Goal: Contribute content: Contribute content

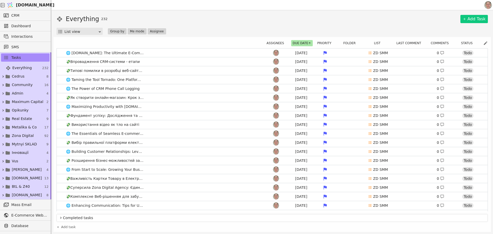
click at [208, 25] on div "Everything 232 Add Task List view Group by Me mode Assignee" at bounding box center [273, 24] width 432 height 21
drag, startPoint x: 27, startPoint y: 126, endPoint x: 30, endPoint y: 126, distance: 3.3
click at [27, 126] on span "Metalika & Co" at bounding box center [24, 127] width 25 height 5
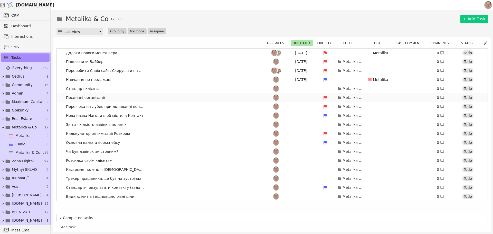
click at [161, 96] on link "Поєднані організації Metalika & Co 0 Todo" at bounding box center [272, 97] width 431 height 9
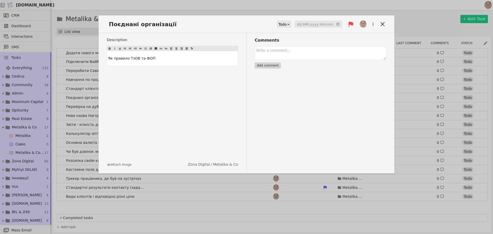
click at [352, 24] on icon at bounding box center [351, 24] width 5 height 5
click at [335, 43] on span "Medium" at bounding box center [331, 42] width 14 height 5
click at [381, 23] on icon at bounding box center [383, 24] width 4 height 4
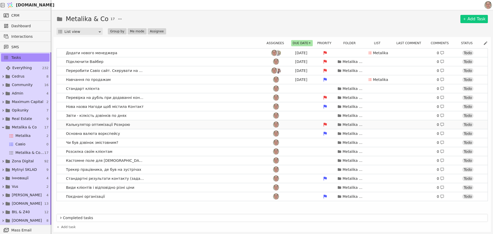
click at [198, 125] on link "Калькулятор оптимізації Розкрою Metalika & Co 0 Todo" at bounding box center [272, 124] width 431 height 9
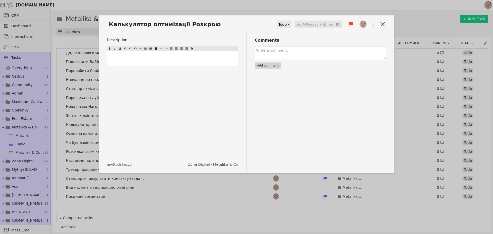
click at [351, 25] on icon at bounding box center [350, 24] width 7 height 7
click at [325, 41] on span "Medium" at bounding box center [331, 42] width 14 height 5
click at [382, 23] on icon at bounding box center [382, 24] width 7 height 7
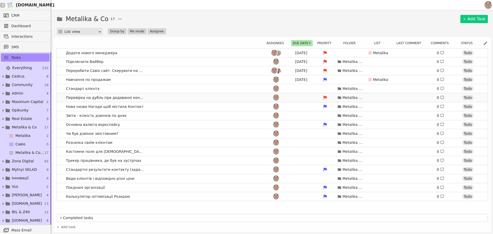
click at [197, 96] on link "Перевірка на дубль при додаванні контакту Metalika & Co 0 Todo" at bounding box center [272, 97] width 431 height 9
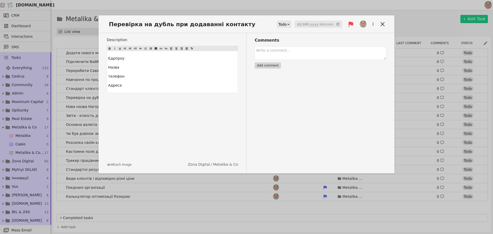
click at [318, 25] on input at bounding box center [319, 25] width 48 height 8
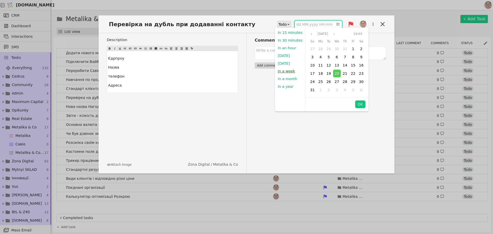
click at [288, 70] on button "In a week" at bounding box center [286, 71] width 22 height 8
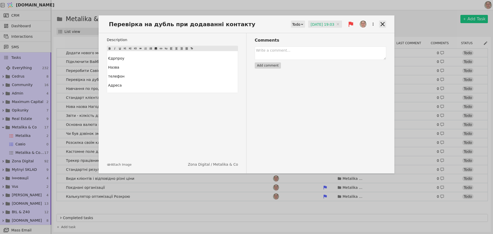
click at [382, 24] on icon at bounding box center [383, 24] width 4 height 4
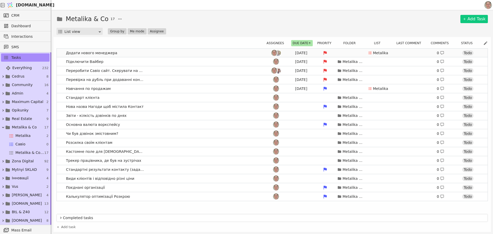
click at [140, 53] on link "Додати нового менеджера [DATE] Metalika 0 Todo" at bounding box center [272, 53] width 431 height 9
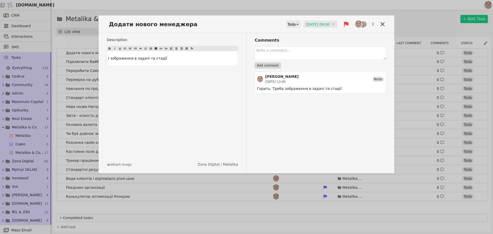
click at [312, 23] on input "[DATE] 09:00" at bounding box center [321, 25] width 34 height 8
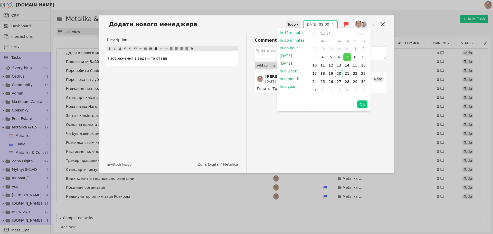
click at [289, 63] on button "[DATE]" at bounding box center [285, 64] width 17 height 8
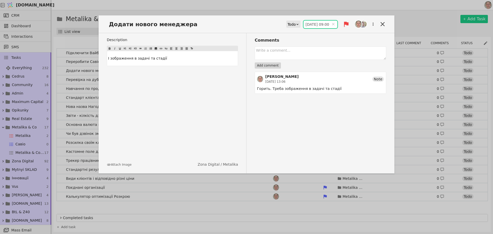
type input "[DATE] 09:00"
click at [291, 23] on div "Todo" at bounding box center [292, 24] width 8 height 7
click at [292, 40] on div "In Progress" at bounding box center [294, 39] width 21 height 8
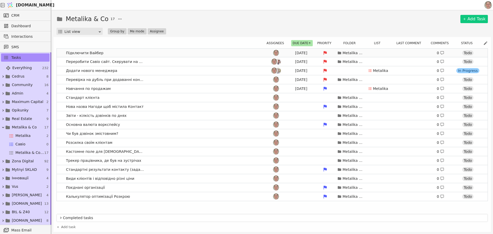
click at [169, 53] on link "Підключити [PERSON_NAME] [DATE] Metalika & Co 0 Todo" at bounding box center [272, 53] width 431 height 9
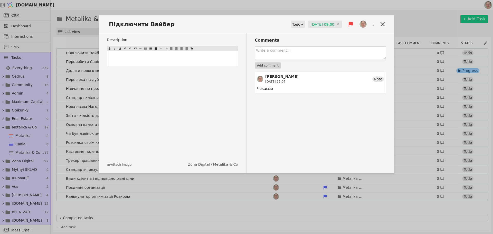
click at [285, 52] on textarea at bounding box center [321, 53] width 132 height 13
type textarea "Запара з КС. Не отримує повідомлення від клієнтів."
click at [270, 62] on button "Add comment" at bounding box center [268, 65] width 26 height 6
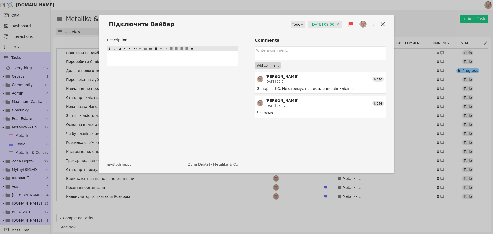
click at [321, 24] on input "[DATE] 09:00" at bounding box center [325, 25] width 34 height 8
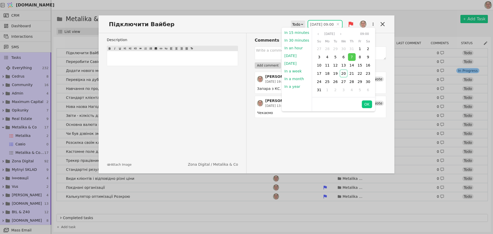
click at [309, 22] on input "[DATE] 09:00" at bounding box center [325, 25] width 34 height 8
click at [299, 63] on button "[DATE]" at bounding box center [290, 64] width 17 height 8
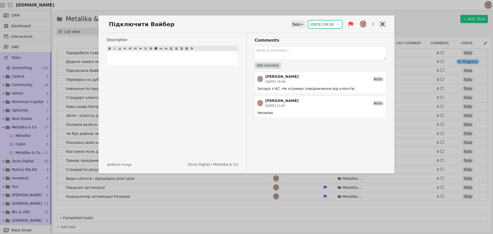
type input "[DATE] 09:00"
click at [383, 24] on icon at bounding box center [383, 24] width 4 height 4
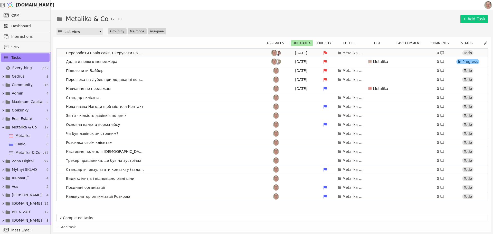
click at [167, 52] on link "Переробити Савіо сайт. Скерувати на основний [DATE] Metalika & Co 0 Todo" at bounding box center [272, 53] width 431 height 9
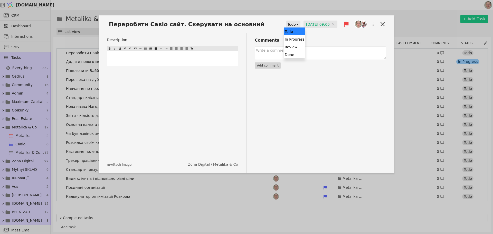
click at [291, 24] on div "Todo" at bounding box center [292, 24] width 8 height 7
click at [294, 38] on div "In Progress" at bounding box center [294, 39] width 21 height 8
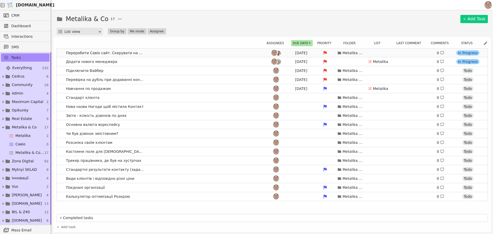
click at [180, 51] on link "Переробити Савіо сайт. Скерувати на основний [DATE] Metalika & Co 0 In Progress" at bounding box center [272, 53] width 431 height 9
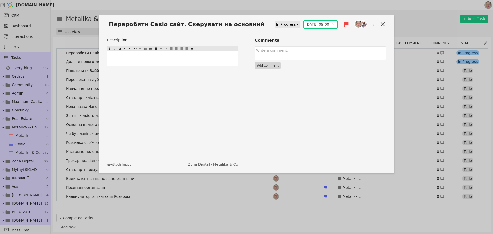
click at [313, 27] on input "[DATE] 09:00" at bounding box center [321, 25] width 34 height 8
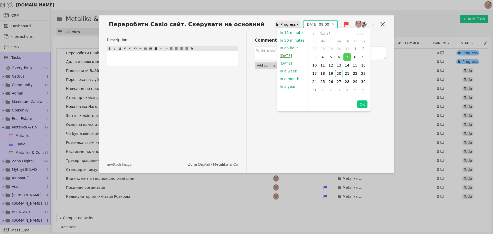
click at [290, 55] on button "[DATE]" at bounding box center [285, 56] width 17 height 8
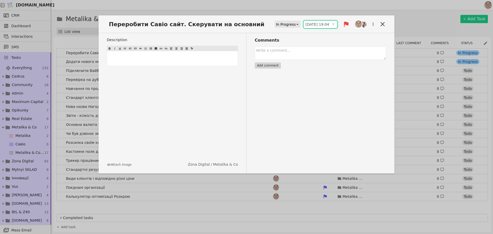
type input "[DATE] 19:04"
click at [384, 22] on icon at bounding box center [382, 24] width 7 height 7
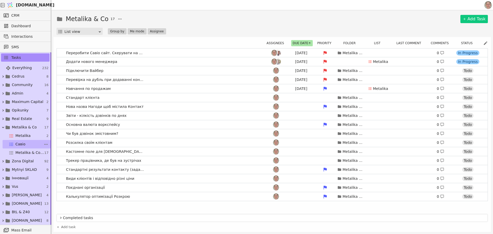
click at [24, 143] on span "Савіо" at bounding box center [20, 144] width 10 height 5
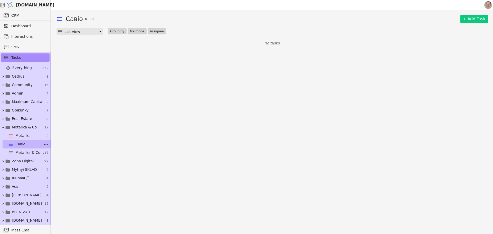
click at [43, 143] on icon at bounding box center [45, 144] width 5 height 5
click at [106, 134] on div "Савіо 0 Add Task List view Group by Me mode Assignee No tasks" at bounding box center [272, 122] width 442 height 224
click at [43, 143] on icon at bounding box center [45, 144] width 5 height 5
click at [56, 167] on span "Delete list" at bounding box center [59, 168] width 18 height 5
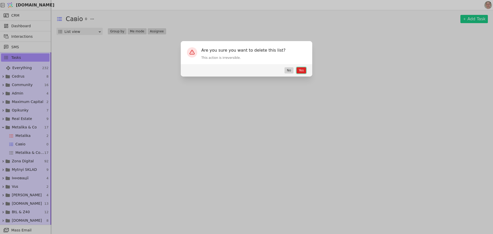
click at [303, 68] on button "Yes" at bounding box center [302, 70] width 10 height 6
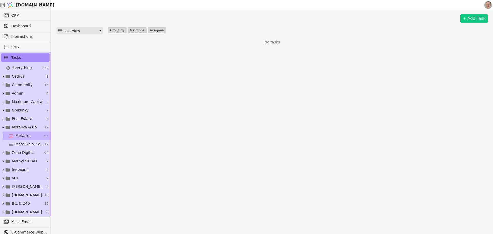
click at [29, 135] on span "Metalika" at bounding box center [22, 135] width 15 height 5
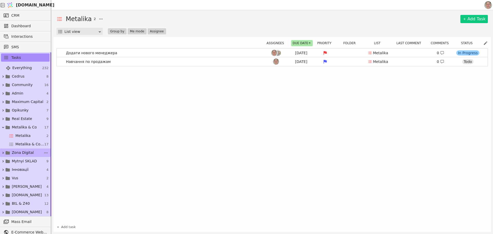
click at [31, 151] on link "Zona Digital 92" at bounding box center [25, 153] width 51 height 8
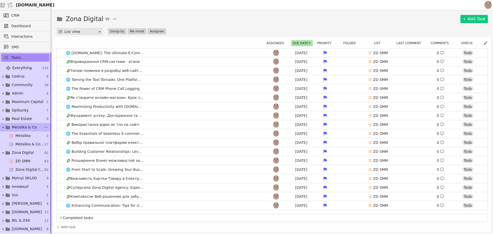
click at [27, 126] on span "Metalika & Co" at bounding box center [24, 127] width 25 height 5
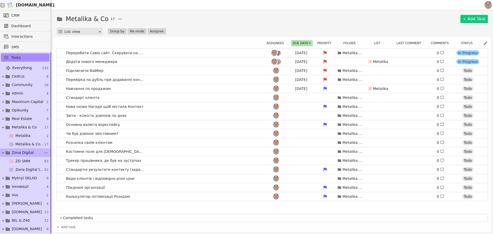
click at [3, 153] on icon at bounding box center [3, 152] width 2 height 1
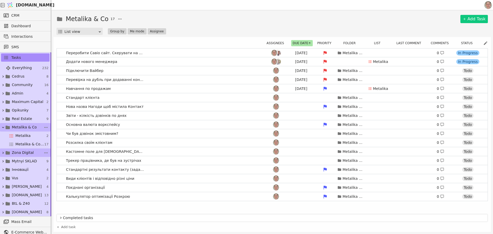
click at [24, 126] on span "Metalika & Co" at bounding box center [24, 127] width 25 height 5
click at [203, 105] on link "Нова назва Нагоди щоб містила Контакт Metalika & Co 0 Todo" at bounding box center [272, 106] width 431 height 9
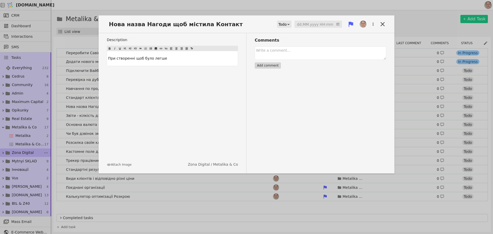
click at [287, 23] on div "Todo" at bounding box center [283, 24] width 8 height 7
drag, startPoint x: 287, startPoint y: 55, endPoint x: 383, endPoint y: 24, distance: 100.6
click at [287, 54] on div "Done" at bounding box center [292, 55] width 21 height 8
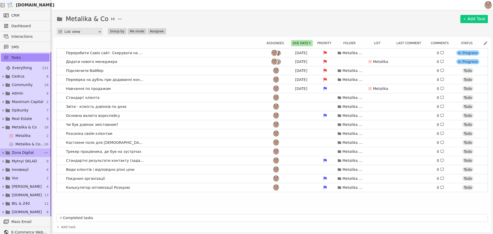
click at [383, 24] on div "Metalika & Co 16 Add Task List view Group by Me mode Assignee" at bounding box center [273, 24] width 432 height 21
click at [183, 88] on link "Навчання по продажам [DEMOGRAPHIC_DATA] Metalika 0 Todo" at bounding box center [272, 88] width 431 height 9
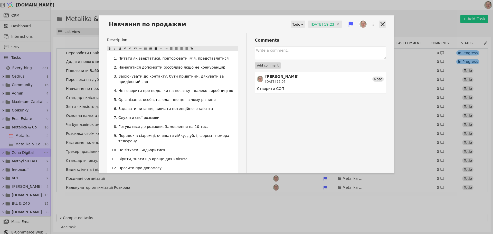
click at [380, 22] on icon at bounding box center [382, 24] width 7 height 7
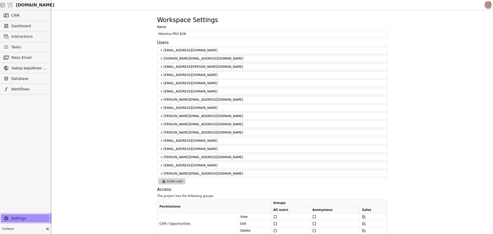
click at [36, 4] on span "[DOMAIN_NAME]" at bounding box center [35, 5] width 39 height 6
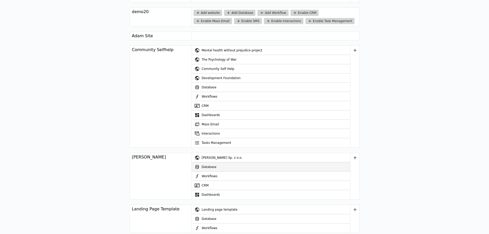
scroll to position [951, 0]
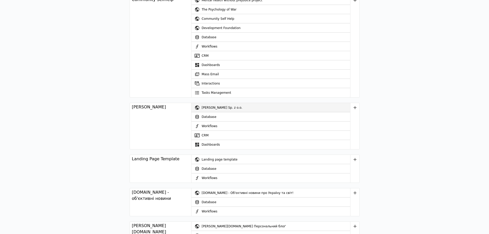
click at [216, 106] on div "Savio Sp. z o.o." at bounding box center [276, 107] width 149 height 9
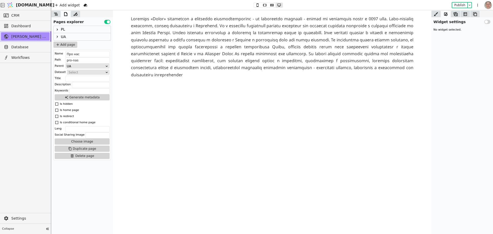
click at [71, 38] on div "UA" at bounding box center [82, 36] width 57 height 7
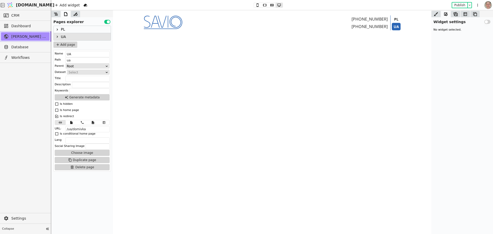
click at [58, 36] on icon at bounding box center [57, 37] width 4 height 4
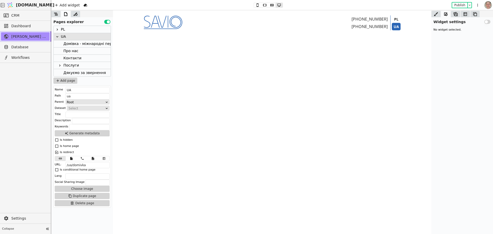
click at [58, 29] on icon at bounding box center [57, 29] width 4 height 4
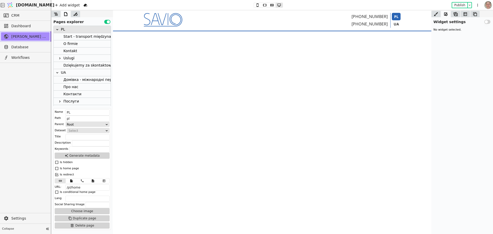
click at [91, 36] on div "Start - transport międzynarodowy, załadunek i rozładunek, wynajem magazynu, wyr…" at bounding box center [151, 36] width 177 height 7
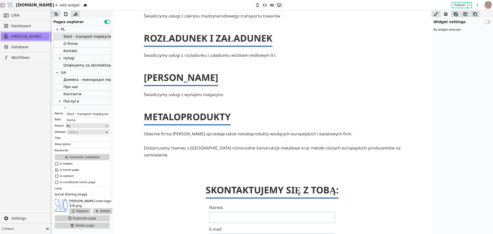
scroll to position [360, 0]
click at [179, 111] on p "METALOPRODUKTY" at bounding box center [187, 117] width 87 height 12
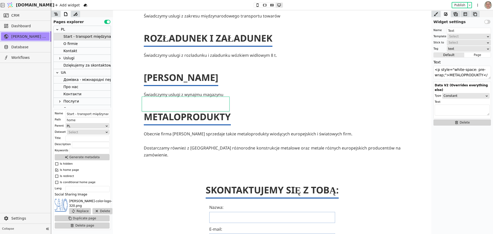
click at [58, 15] on icon at bounding box center [56, 14] width 4 height 3
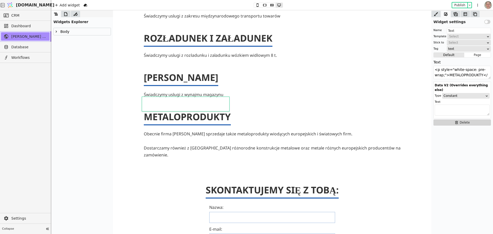
click at [170, 131] on p "Obecnie firma Savio sprzedaje także metaloprodukty wiodących europejskich i świ…" at bounding box center [272, 134] width 257 height 7
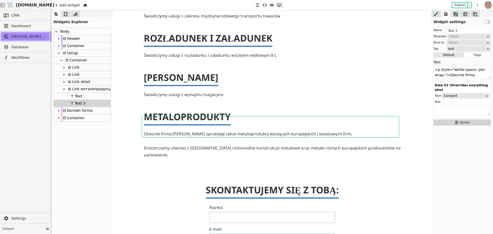
click at [167, 111] on p "METALOPRODUKTY" at bounding box center [187, 117] width 87 height 12
click at [83, 88] on div "Link металопродукція" at bounding box center [90, 89] width 47 height 7
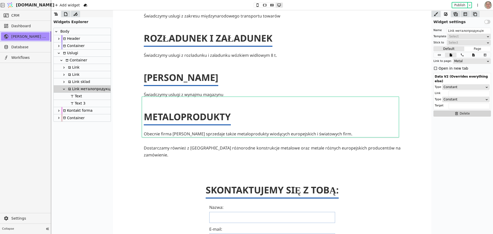
drag, startPoint x: 59, startPoint y: 44, endPoint x: 63, endPoint y: 44, distance: 3.3
click at [60, 44] on icon at bounding box center [59, 46] width 4 height 4
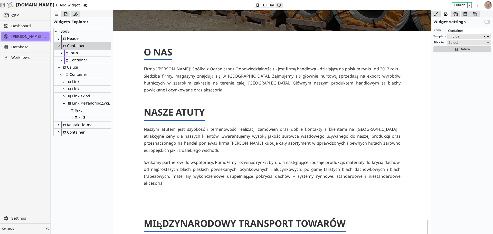
scroll to position [150, 0]
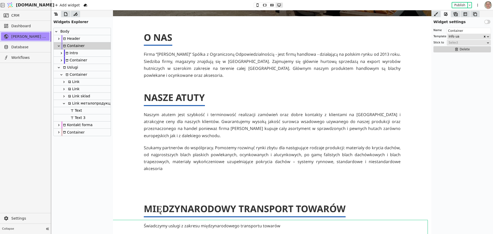
click at [83, 68] on div "Uslugi" at bounding box center [82, 67] width 57 height 7
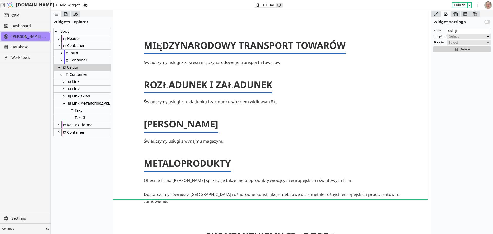
scroll to position [313, 0]
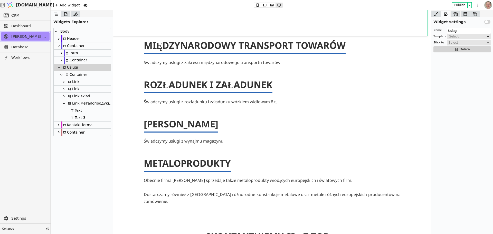
click at [84, 73] on div "Container" at bounding box center [75, 74] width 23 height 7
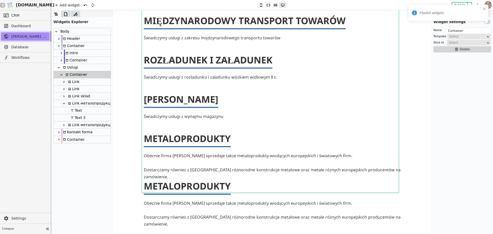
scroll to position [0, 0]
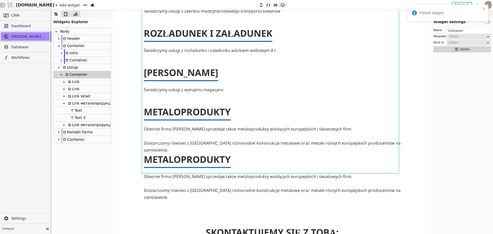
click at [87, 123] on div "Link металопродукція Copy" at bounding box center [95, 125] width 57 height 7
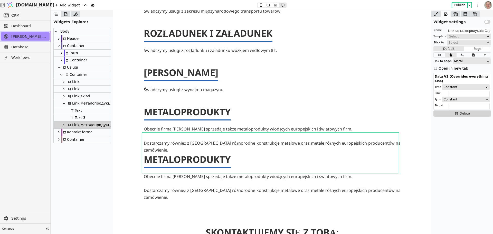
click at [64, 124] on icon at bounding box center [64, 125] width 4 height 4
click at [467, 30] on input "Link металопродукція Copy" at bounding box center [469, 31] width 44 height 6
drag, startPoint x: 575, startPoint y: 41, endPoint x: 426, endPoint y: 32, distance: 149.0
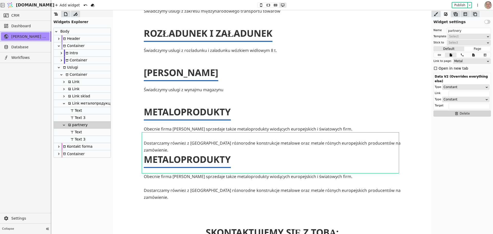
click at [190, 154] on p "METALOPRODUKTY" at bounding box center [187, 160] width 87 height 12
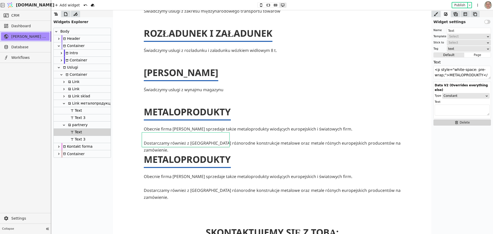
click at [190, 154] on p "METALOPRODUKTY" at bounding box center [187, 160] width 87 height 12
click at [190, 153] on span "METALOPRODUKTY" at bounding box center [187, 159] width 87 height 13
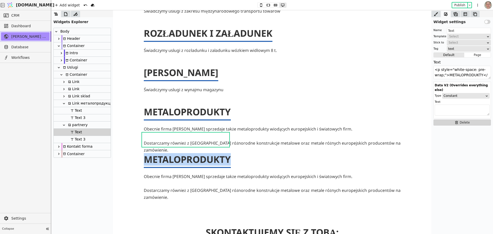
click at [190, 153] on span "METALOPRODUKTY" at bounding box center [187, 159] width 87 height 13
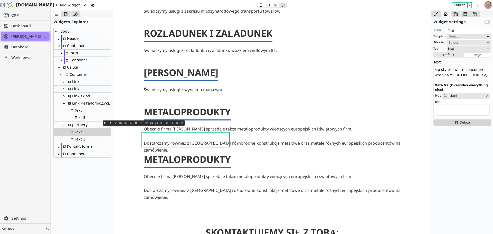
click at [210, 173] on p "Obecnie firma Savio sprzedaje także metaloprodukty wiodących europejskich i świ…" at bounding box center [272, 176] width 257 height 7
type input "Text 3"
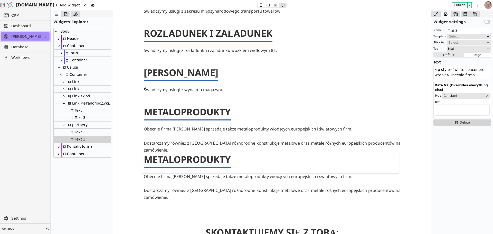
click at [210, 173] on p "Obecnie firma Savio sprzedaje także metaloprodukty wiodących europejskich i świ…" at bounding box center [272, 176] width 257 height 7
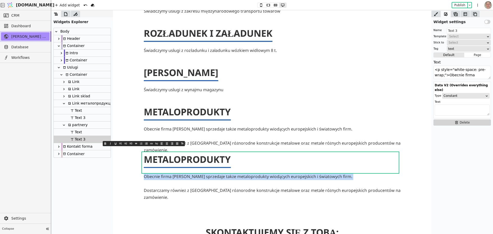
click at [210, 174] on span "Obecnie firma Savio sprzedaje także metaloprodukty wiodących europejskich i świ…" at bounding box center [248, 177] width 209 height 6
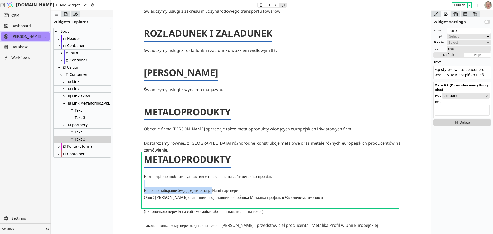
click at [223, 173] on div "Нам потрібно щоб там було активне посилання на сайт металіки профіль ﻿ Напевно …" at bounding box center [272, 201] width 257 height 56
drag, startPoint x: 294, startPoint y: 156, endPoint x: 135, endPoint y: 143, distance: 160.1
click at [135, 143] on div "MIĘDZYNARODOWY TRANSPORT TOWARÓW Świadczymy usługi z zakresu międzynarodowego t…" at bounding box center [272, 109] width 319 height 272
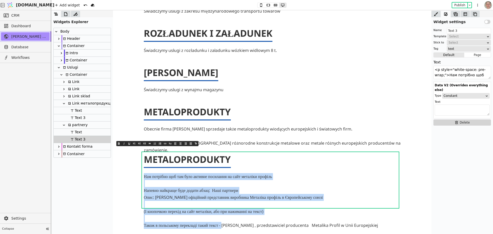
drag, startPoint x: 231, startPoint y: 204, endPoint x: 125, endPoint y: 157, distance: 115.6
click at [125, 157] on div "MIĘDZYNARODOWY TRANSPORT TOWARÓW Świadczymy usługi z zakresu międzynarodowego t…" at bounding box center [272, 109] width 319 height 272
type textarea "<p style="white-space: pre-wrap;">Savio , przedstawiciel producenta Metalika Pr…"
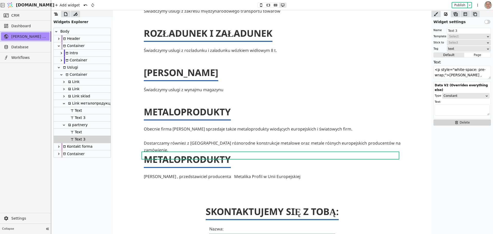
click at [186, 154] on p "METALOPRODUKTY" at bounding box center [187, 160] width 87 height 12
type input "Text"
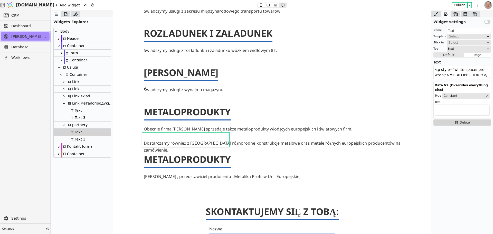
click at [186, 154] on p "METALOPRODUKTY" at bounding box center [187, 160] width 87 height 12
click at [186, 153] on span "METALOPRODUKTY" at bounding box center [187, 159] width 87 height 13
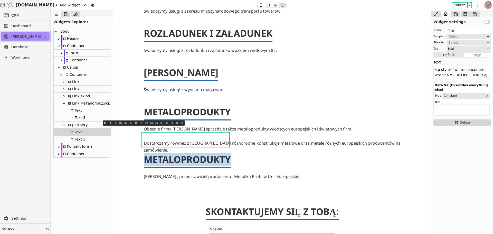
click at [186, 153] on span "METALOPRODUKTY" at bounding box center [187, 159] width 87 height 13
click at [462, 73] on textarea "<p style="white-space: pre-wrap;">METALOPRODUKTY</p>" at bounding box center [463, 72] width 58 height 13
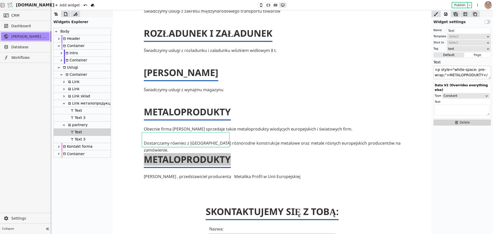
click at [462, 73] on textarea "<p style="white-space: pre-wrap;">METALOPRODUKTY</p>" at bounding box center [463, 72] width 58 height 13
paste textarea "Nasi partnerzy"
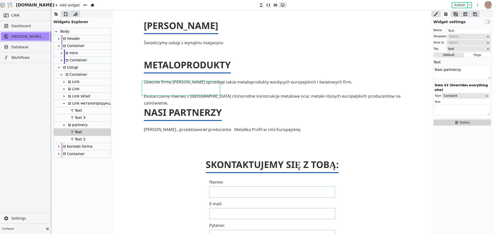
scroll to position [416, 0]
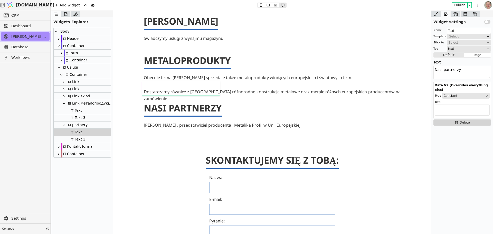
type textarea "Nasi partnerzy"
click at [241, 122] on p "Savio , przedstawiciel producenta Metalika Profil w Unii Europejskiej" at bounding box center [272, 125] width 257 height 7
type input "Text 3"
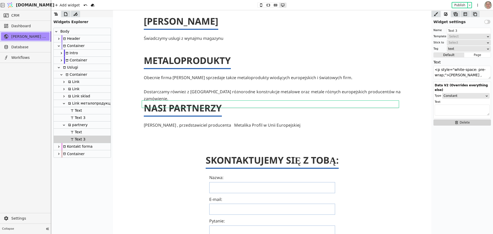
click at [208, 122] on p "Savio , przedstawiciel producenta Metalika Profil w Unii Europejskiej" at bounding box center [272, 125] width 257 height 7
click at [212, 122] on p "Savio , przedstawiciel producenta Metalika Profil w Unii Europejskiej" at bounding box center [272, 125] width 257 height 7
click at [210, 122] on span "Savio , przedstawiciel producenta Metalika Profil w Unii Europejskiej" at bounding box center [222, 125] width 157 height 6
type textarea "<p style="white-space: pre-wrap;">Savio , przedstawiciel producenta Metalika Pr…"
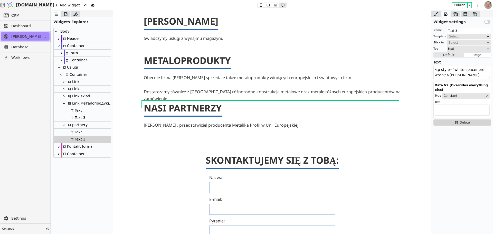
click at [89, 124] on div "partnery" at bounding box center [82, 125] width 57 height 7
type input "partnery"
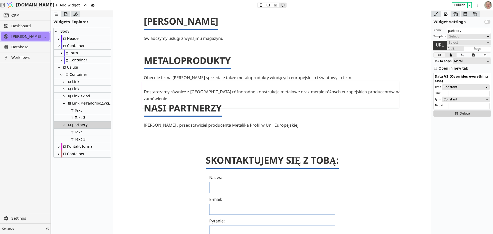
click at [440, 55] on icon at bounding box center [440, 55] width 6 height 4
click at [457, 60] on input "[object Object]" at bounding box center [469, 62] width 44 height 6
paste input "https://metalicaprofil.com/?utm_source=savio&utm_medium=referral&utm_campaign=p…"
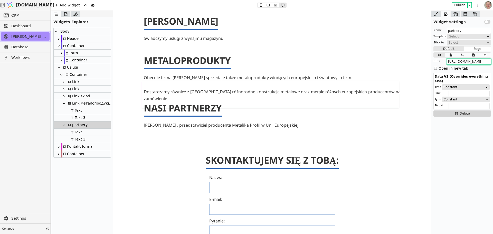
scroll to position [0, 93]
type input "https://metalicaprofil.com/?utm_source=savio&utm_medium=referral&utm_campaign=p…"
click at [455, 67] on div "Open in new tab" at bounding box center [454, 68] width 30 height 7
click at [66, 13] on icon at bounding box center [65, 14] width 3 height 4
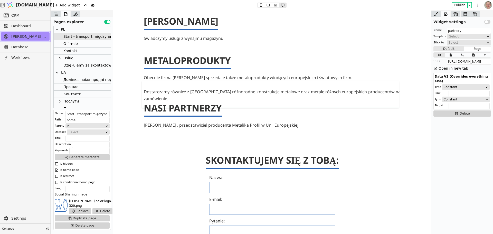
click at [69, 72] on div "UA" at bounding box center [82, 72] width 57 height 7
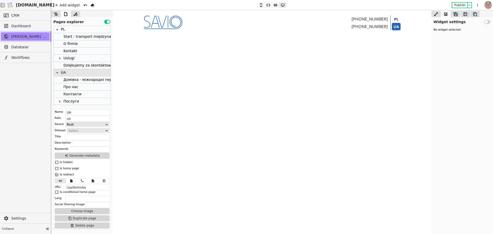
click at [87, 80] on div "Домівка - міжнародні перевезення, завантаженя та розвантаження, склад під оренду" at bounding box center [145, 79] width 165 height 7
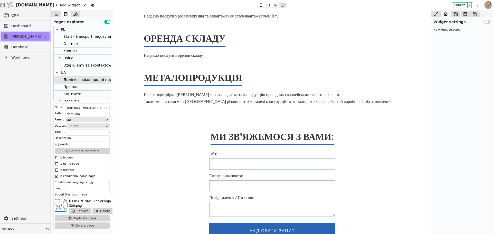
scroll to position [385, 0]
click at [55, 15] on icon at bounding box center [56, 14] width 4 height 3
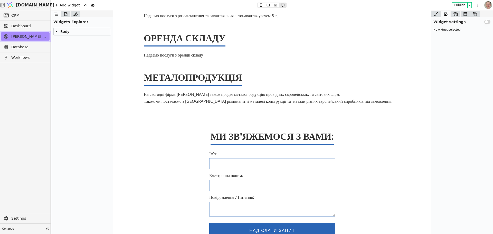
click at [171, 84] on p "Металопродукція" at bounding box center [193, 77] width 98 height 12
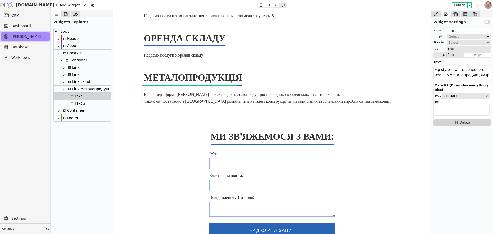
click at [88, 90] on div "Link металопродукція" at bounding box center [90, 89] width 47 height 7
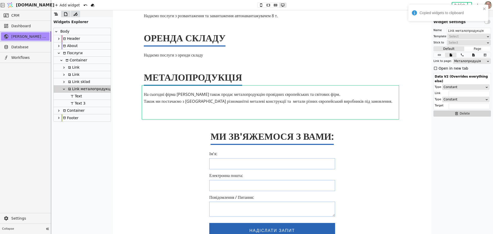
click at [82, 60] on div "Container" at bounding box center [75, 60] width 23 height 7
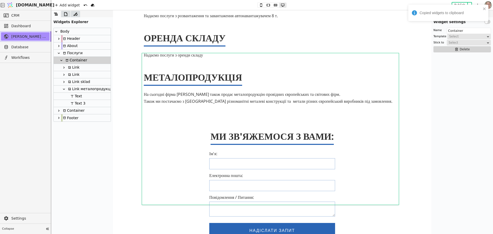
scroll to position [342, 0]
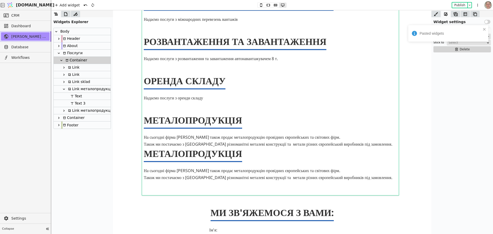
click at [196, 160] on p "Металопродукція" at bounding box center [193, 154] width 98 height 12
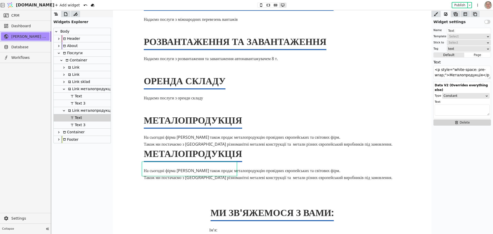
drag, startPoint x: 97, startPoint y: 112, endPoint x: 106, endPoint y: 112, distance: 9.0
click at [97, 112] on div "Link металопродукція Copy" at bounding box center [95, 110] width 57 height 7
type input "Link металопродукція Copy"
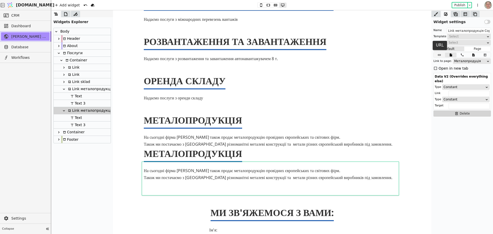
click at [440, 56] on icon at bounding box center [440, 55] width 6 height 4
click at [464, 62] on input "[object Object]" at bounding box center [469, 62] width 44 height 6
paste input "https://metalicaprofil.com/?utm_source=savio&utm_medium=referral&utm_campaign=p…"
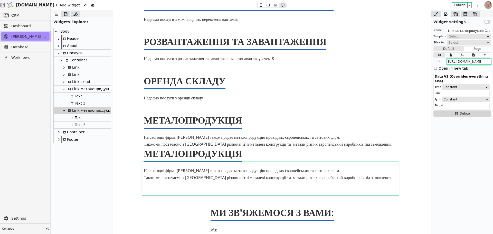
scroll to position [0, 93]
type input "https://metalicaprofil.com/?utm_source=savio&utm_medium=referral&utm_campaign=p…"
click at [437, 67] on icon at bounding box center [435, 68] width 3 height 3
click at [459, 4] on button "Publish" at bounding box center [459, 5] width 15 height 5
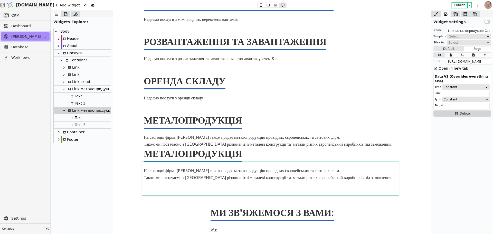
click at [90, 116] on div "Text" at bounding box center [82, 117] width 57 height 7
type input "Text"
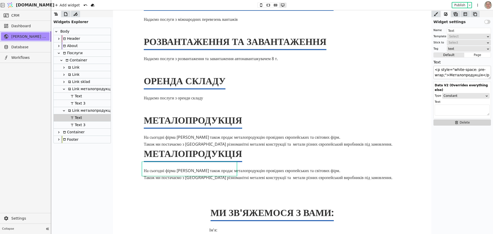
click at [461, 75] on textarea "<p style="white-space: pre-wrap;">Металопродукція</p>" at bounding box center [463, 72] width 58 height 13
type textarea "Наші партнери"
click at [95, 122] on div "Text 3" at bounding box center [82, 125] width 57 height 7
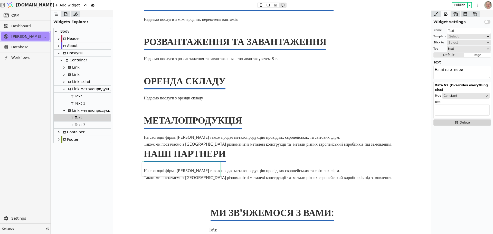
type input "Text 3"
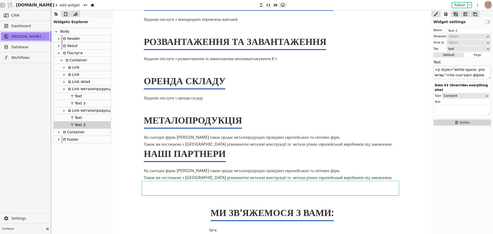
click at [449, 75] on textarea "<p style="white-space: pre-wrap;">На сьогодні фірма savio також продає металопр…" at bounding box center [463, 72] width 58 height 13
paste textarea "Савіо офіційний представник виробника Металіка профіль в Європейському союзі"
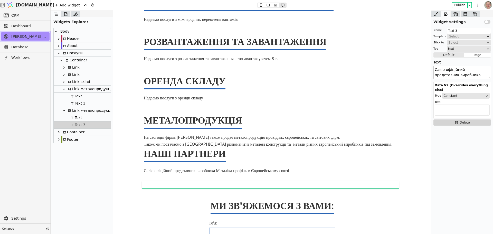
scroll to position [4, 0]
type textarea "Савіо офіційний представник виробника Металіка профіль в Європейському союзі"
click at [65, 14] on icon at bounding box center [65, 14] width 5 height 5
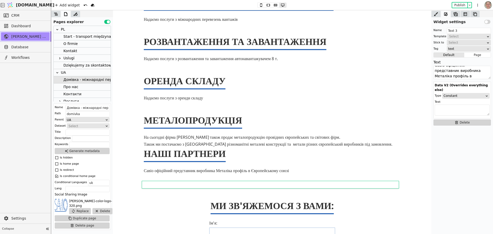
click at [82, 35] on div "Start - transport międzynarodowy, załadunek i rozładunek, wynajem magazynu, wyr…" at bounding box center [151, 36] width 177 height 7
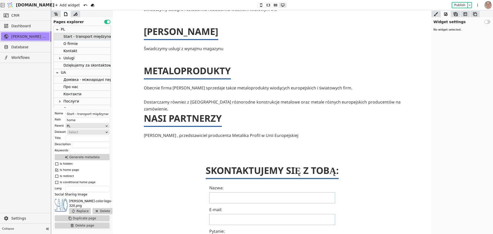
scroll to position [406, 0]
click at [460, 5] on button "Publish" at bounding box center [459, 5] width 15 height 5
